Goal: Transaction & Acquisition: Purchase product/service

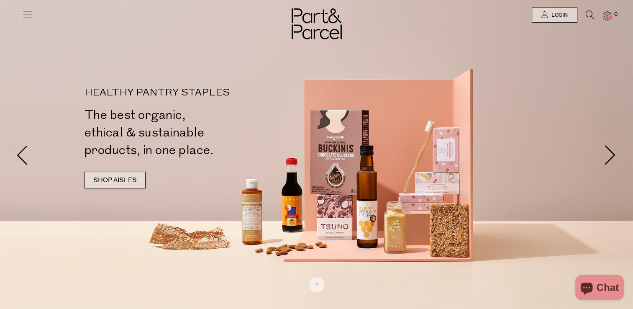
click at [131, 185] on link "SHOP AISLES" at bounding box center [115, 180] width 61 height 17
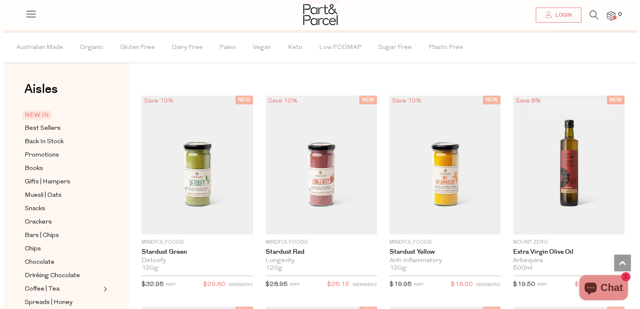
scroll to position [640, 0]
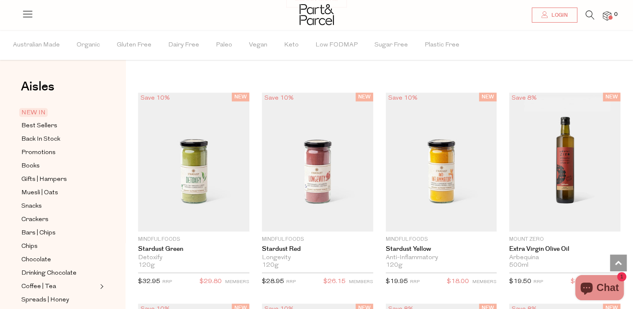
click at [589, 13] on icon at bounding box center [590, 14] width 9 height 9
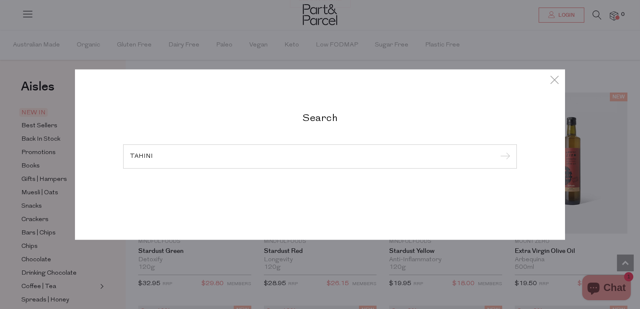
type input "TAHINI"
click at [497, 151] on input "submit" at bounding box center [503, 157] width 13 height 13
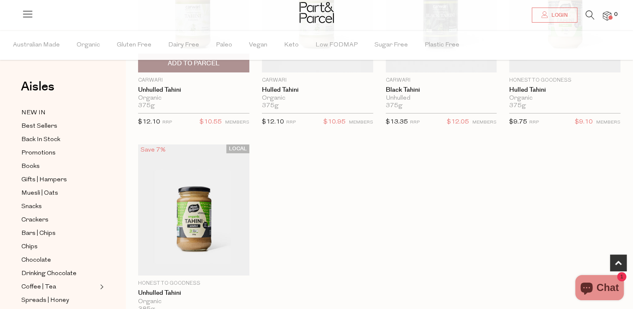
scroll to position [153, 0]
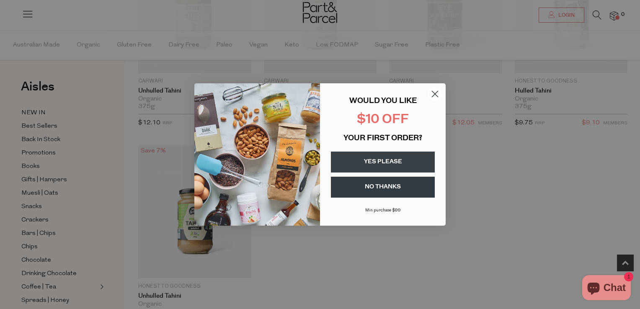
click at [434, 96] on circle "Close dialog" at bounding box center [435, 94] width 14 height 14
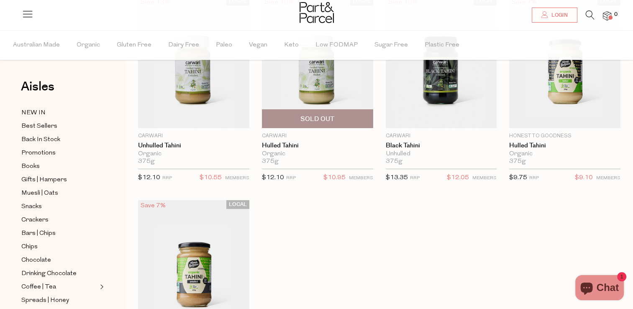
scroll to position [96, 0]
